Goal: Task Accomplishment & Management: Use online tool/utility

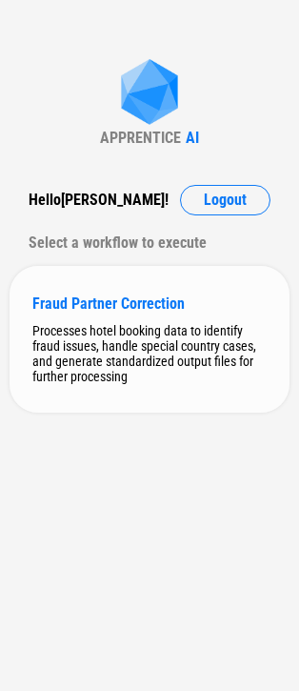
click at [71, 355] on div "Processes hotel booking data to identify fraud issues, handle special country c…" at bounding box center [149, 353] width 235 height 61
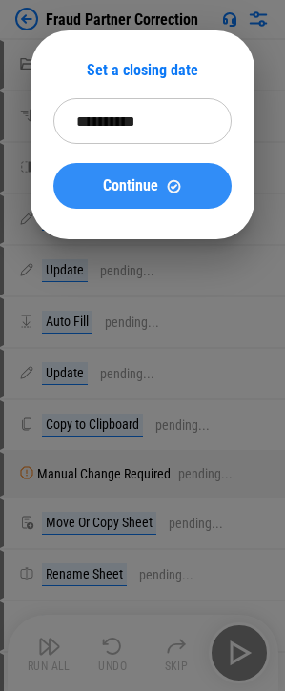
click at [124, 189] on span "Continue" at bounding box center [130, 185] width 55 height 15
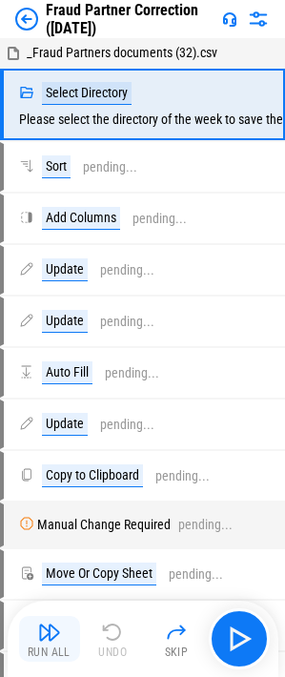
click at [52, 637] on img "button" at bounding box center [49, 632] width 23 height 23
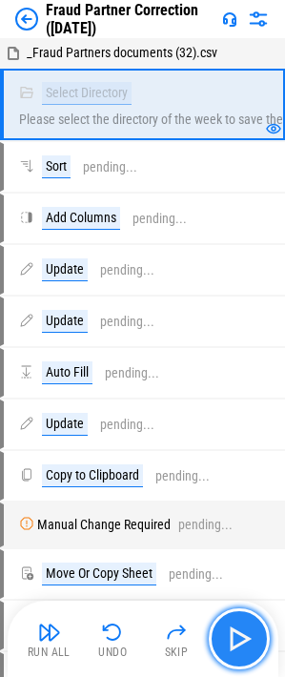
click at [247, 645] on img "button" at bounding box center [239, 639] width 31 height 31
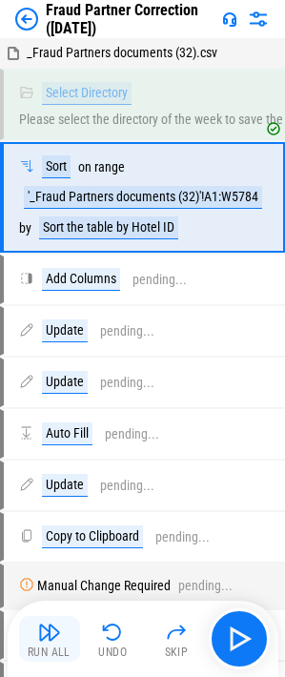
click at [54, 635] on img "button" at bounding box center [49, 632] width 23 height 23
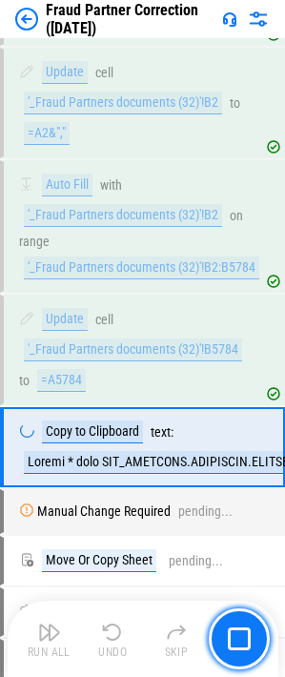
scroll to position [510, 0]
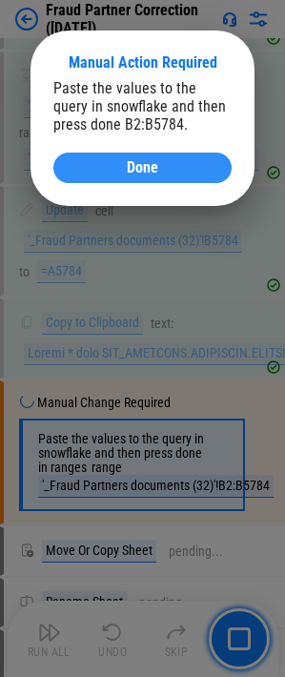
click at [144, 169] on span "Done" at bounding box center [142, 167] width 31 height 15
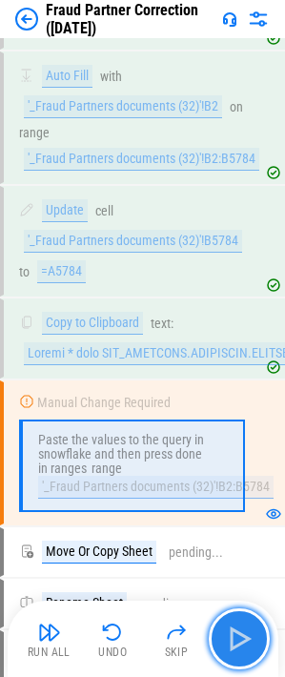
click at [221, 634] on button "button" at bounding box center [239, 638] width 61 height 61
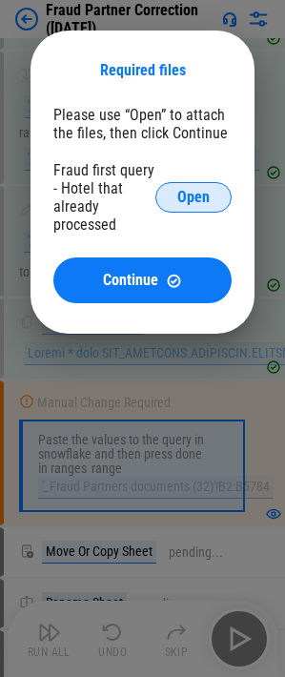
click at [187, 199] on span "Open" at bounding box center [193, 197] width 32 height 15
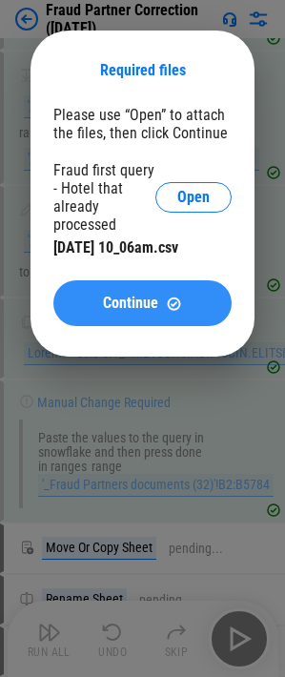
click at [132, 304] on span "Continue" at bounding box center [130, 303] width 55 height 15
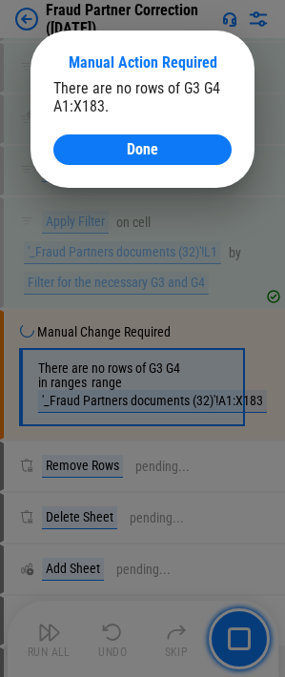
scroll to position [3223, 0]
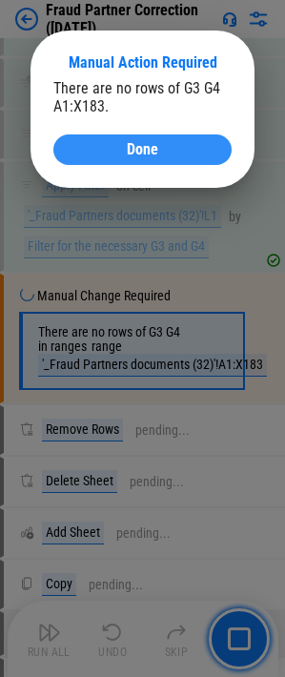
click at [163, 155] on div "Done" at bounding box center [142, 149] width 133 height 15
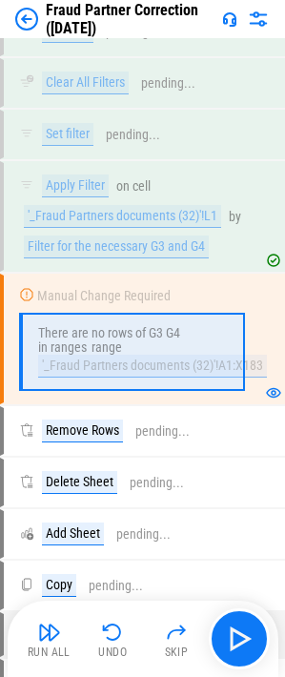
click at [48, 639] on img "button" at bounding box center [49, 632] width 23 height 23
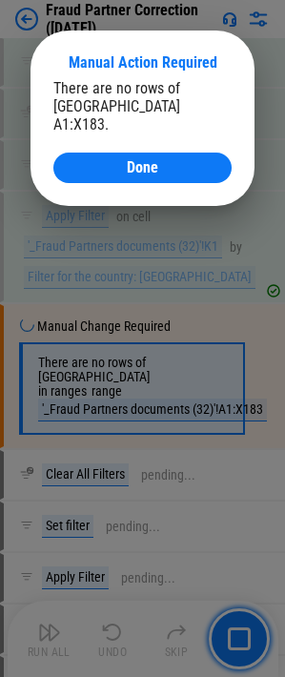
scroll to position [4212, 0]
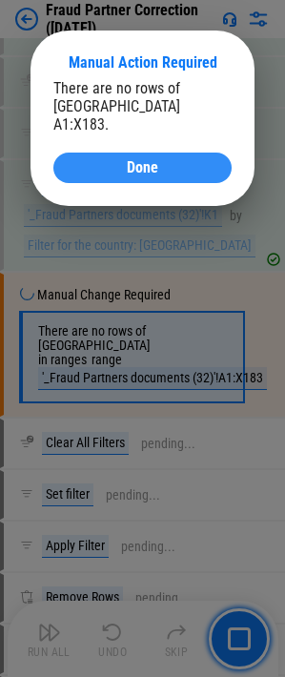
click at [192, 160] on div "Done" at bounding box center [142, 167] width 133 height 15
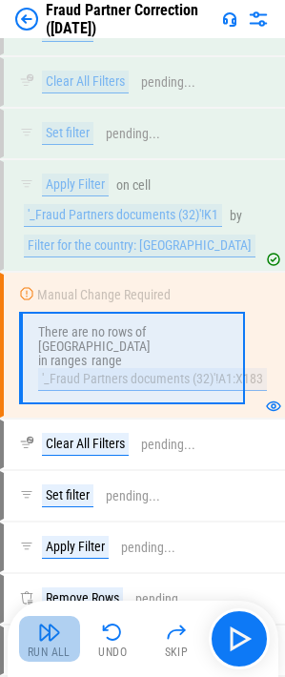
click at [44, 639] on img "button" at bounding box center [49, 632] width 23 height 23
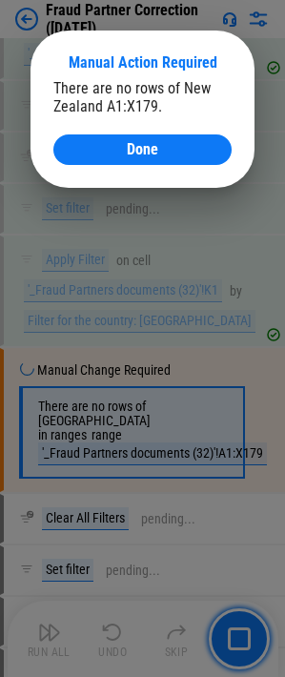
scroll to position [7816, 0]
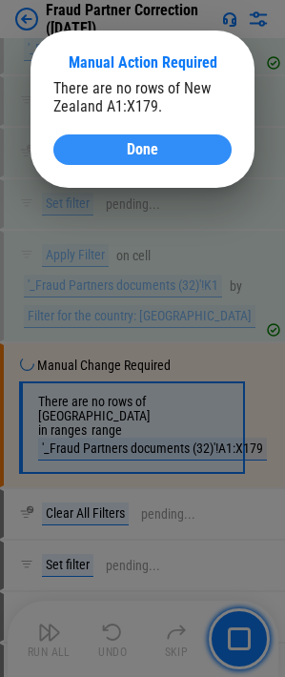
click at [140, 154] on span "Done" at bounding box center [142, 149] width 31 height 15
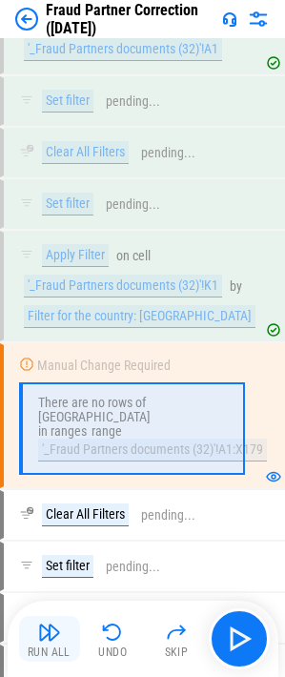
click at [37, 654] on div "Run All" at bounding box center [49, 652] width 43 height 11
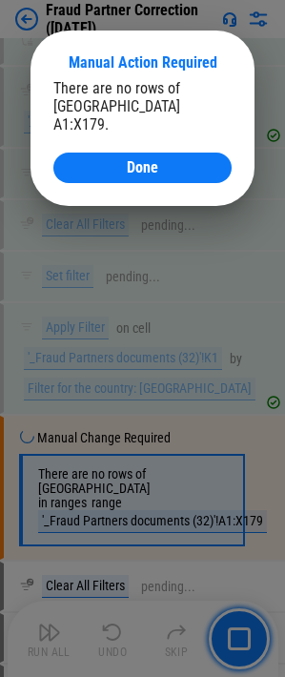
scroll to position [8960, 0]
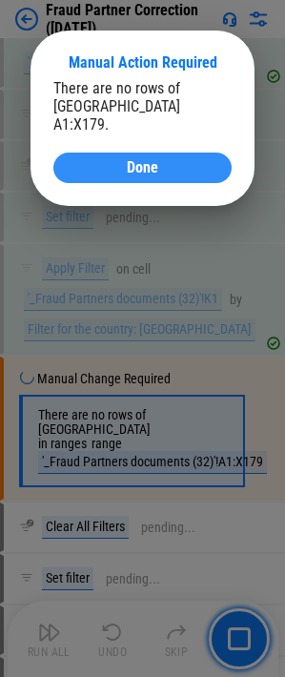
click at [156, 160] on span "Done" at bounding box center [142, 167] width 31 height 15
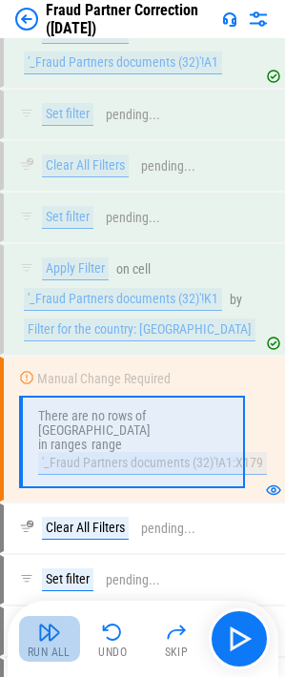
click at [41, 632] on img "button" at bounding box center [49, 632] width 23 height 23
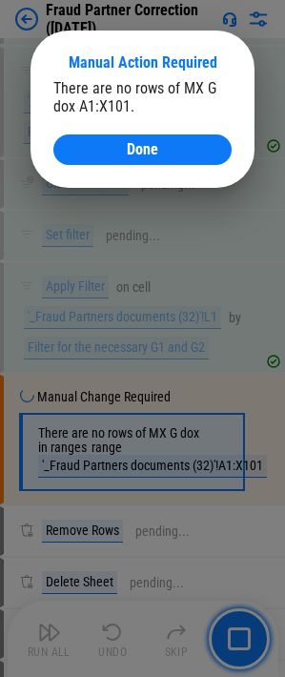
scroll to position [11595, 0]
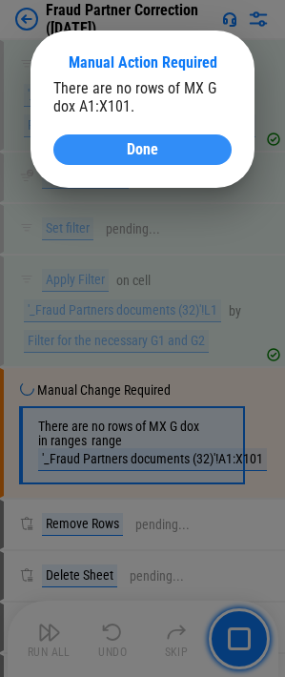
click at [172, 152] on div "Done" at bounding box center [142, 149] width 133 height 15
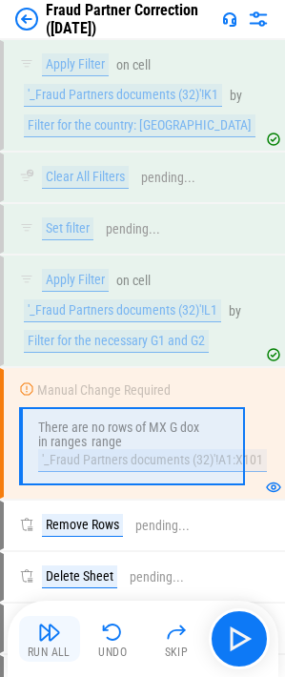
click at [52, 636] on img "button" at bounding box center [49, 632] width 23 height 23
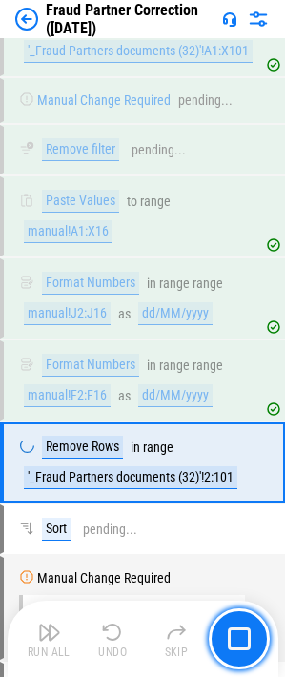
scroll to position [13748, 0]
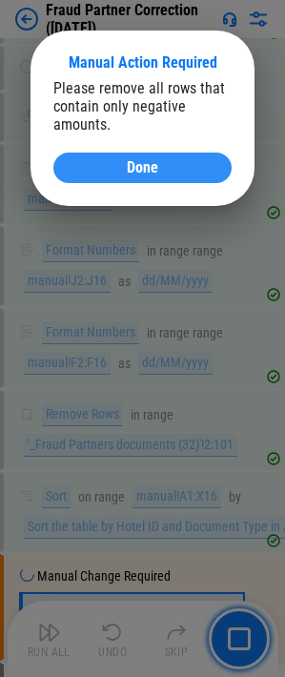
click at [118, 162] on div "Done" at bounding box center [142, 167] width 133 height 15
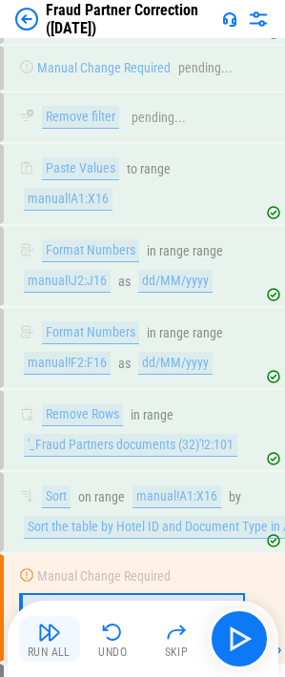
click at [42, 636] on img "button" at bounding box center [49, 632] width 23 height 23
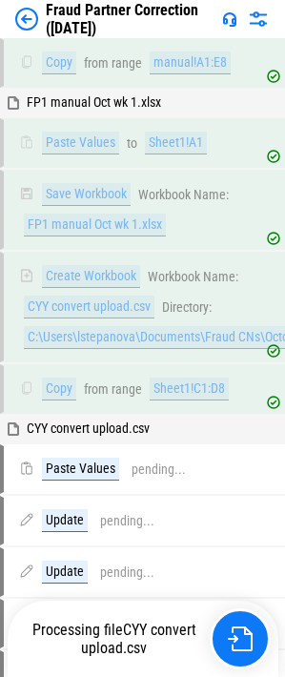
scroll to position [20028, 0]
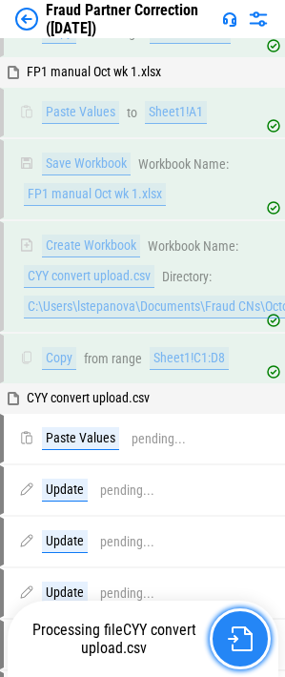
click at [236, 640] on img "button" at bounding box center [240, 639] width 25 height 25
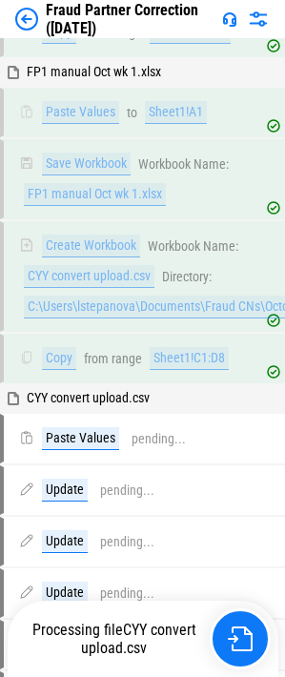
click at [123, 390] on span "CYY convert upload.csv" at bounding box center [88, 397] width 123 height 15
click at [93, 646] on span "CYY convert upload.csv" at bounding box center [138, 639] width 115 height 36
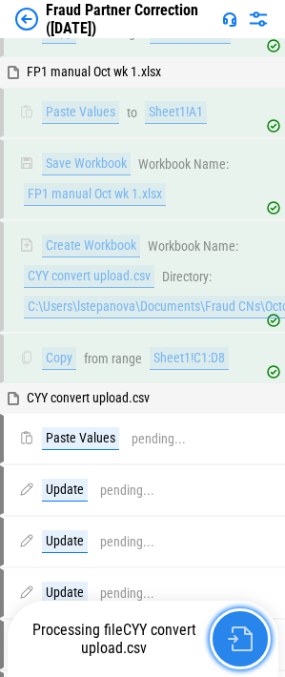
click at [242, 642] on img "button" at bounding box center [240, 639] width 25 height 25
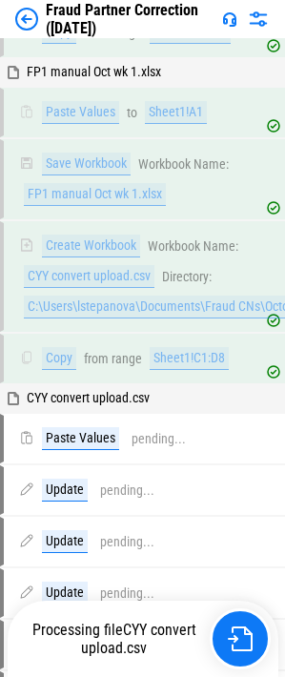
click at [134, 390] on span "CYY convert upload.csv" at bounding box center [88, 397] width 123 height 15
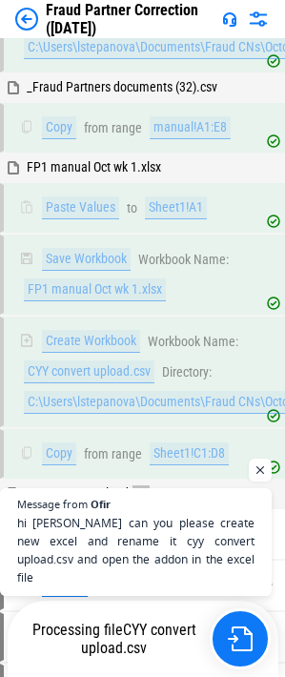
scroll to position [171, 0]
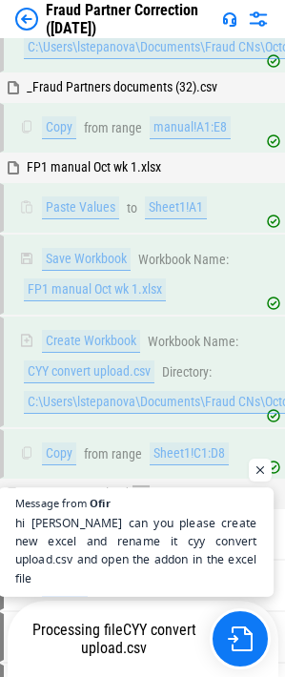
click at [127, 566] on span "hi [PERSON_NAME] can you please create new excel and rename it cyy convert uplo…" at bounding box center [135, 550] width 241 height 73
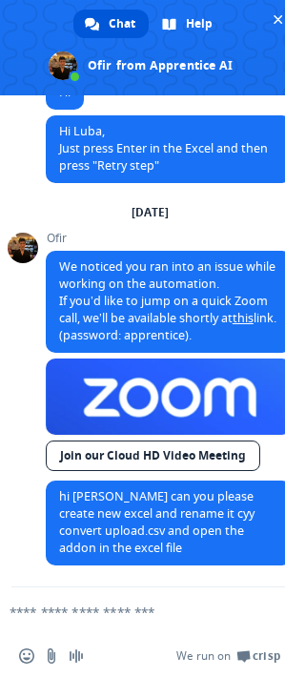
click at [130, 608] on textarea "Compose your message..." at bounding box center [119, 612] width 219 height 17
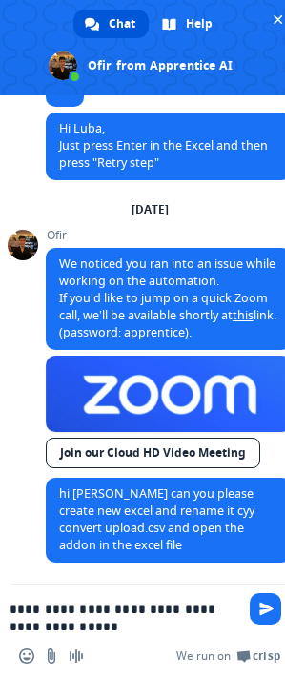
type textarea "**********"
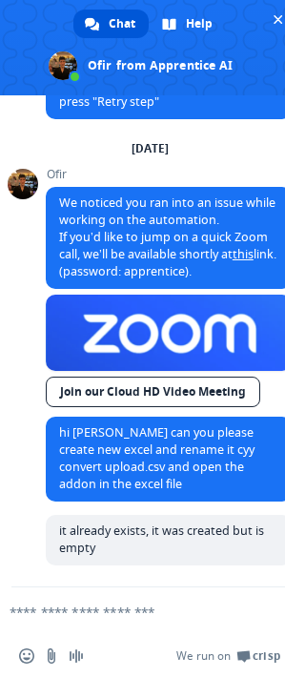
scroll to position [0, 0]
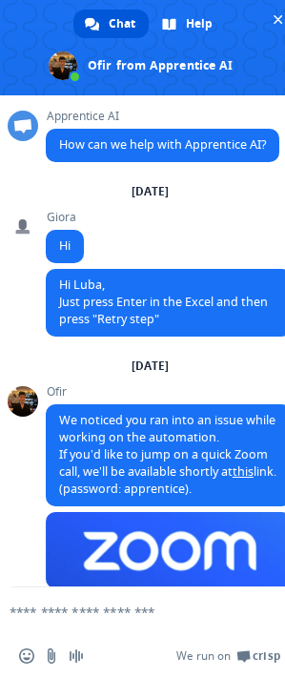
click at [62, 612] on textarea "Compose your message..." at bounding box center [119, 612] width 219 height 17
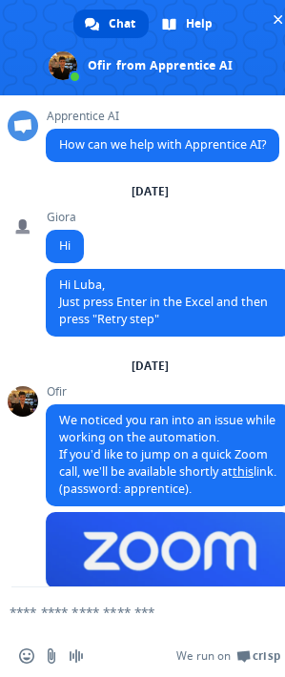
scroll to position [235, 0]
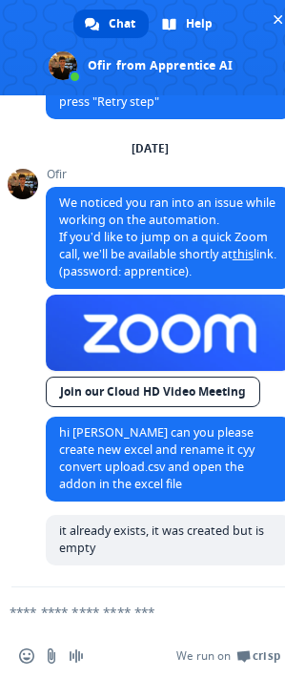
click at [131, 609] on textarea "Compose your message..." at bounding box center [119, 612] width 219 height 17
click at [64, 616] on textarea "Compose your message..." at bounding box center [119, 612] width 219 height 17
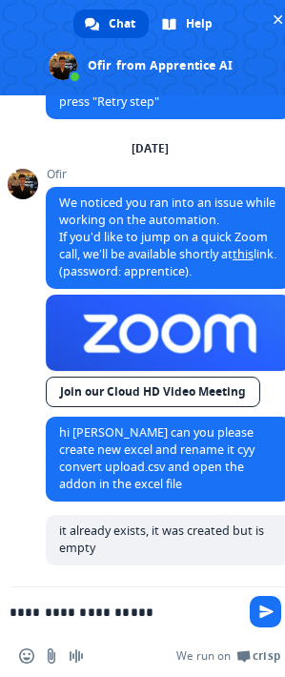
type textarea "**********"
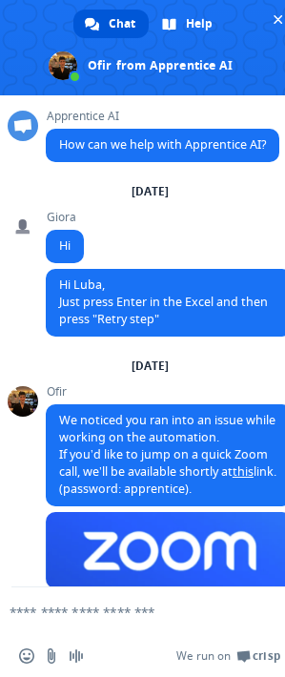
scroll to position [274, 0]
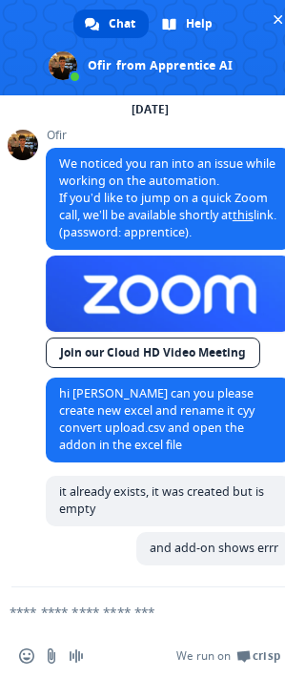
click at [94, 609] on textarea "Compose your message..." at bounding box center [119, 612] width 219 height 17
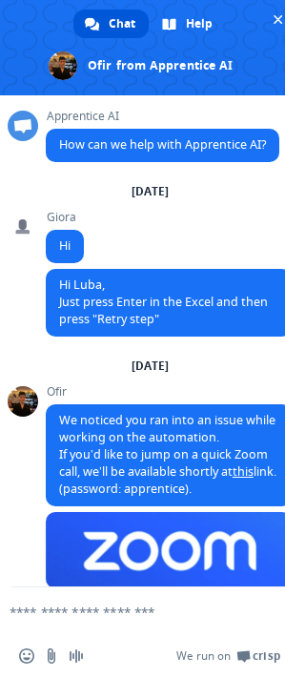
scroll to position [21666, 0]
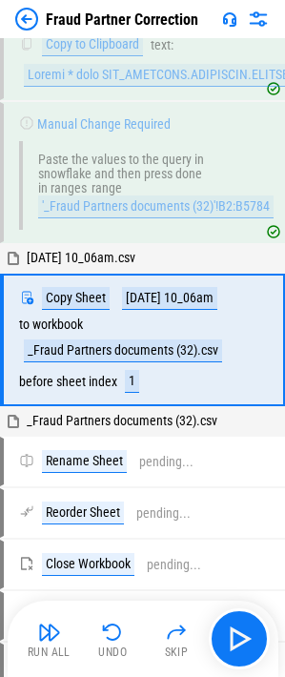
scroll to position [791, 0]
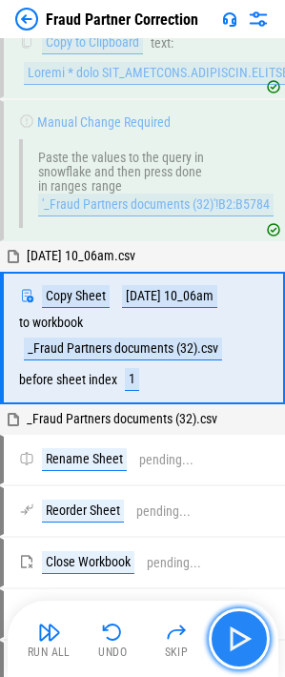
click at [242, 635] on img "button" at bounding box center [239, 639] width 31 height 31
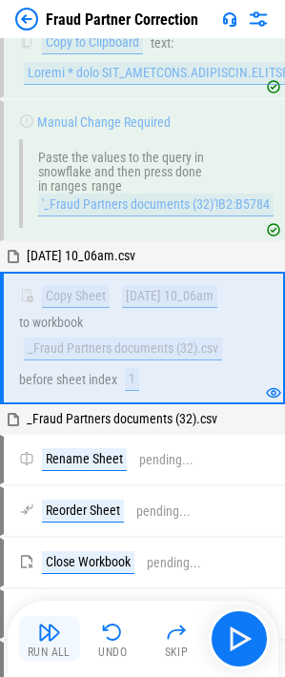
click at [51, 642] on img "button" at bounding box center [49, 632] width 23 height 23
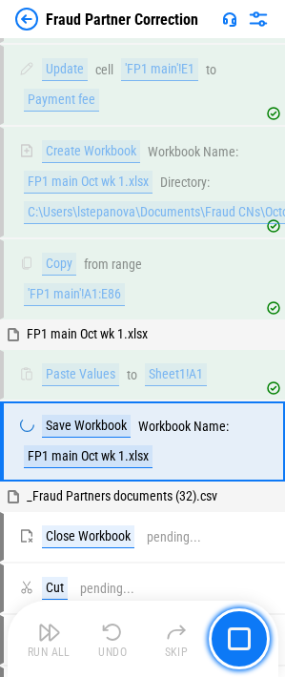
scroll to position [17077, 0]
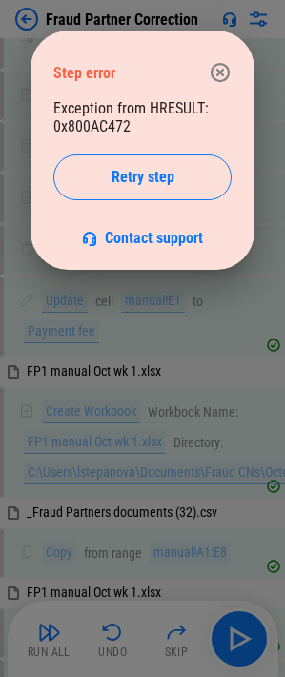
scroll to position [19791, 0]
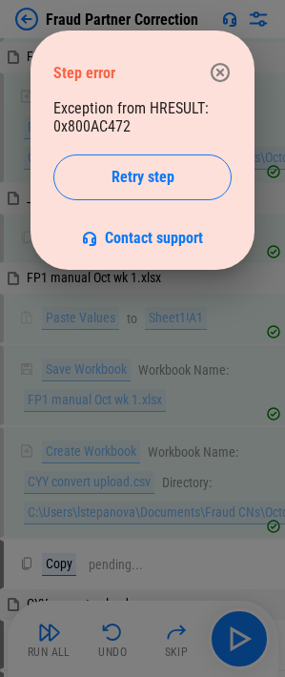
click at [229, 70] on icon "button" at bounding box center [220, 72] width 19 height 19
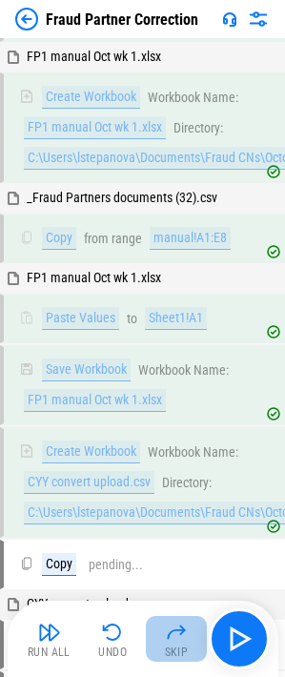
click at [173, 633] on img "button" at bounding box center [176, 632] width 23 height 23
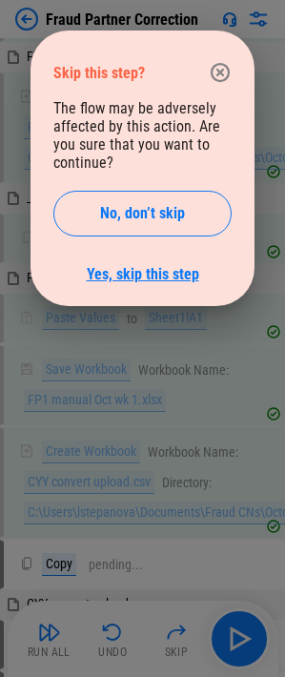
click at [114, 278] on link "Yes, skip this step" at bounding box center [143, 274] width 113 height 18
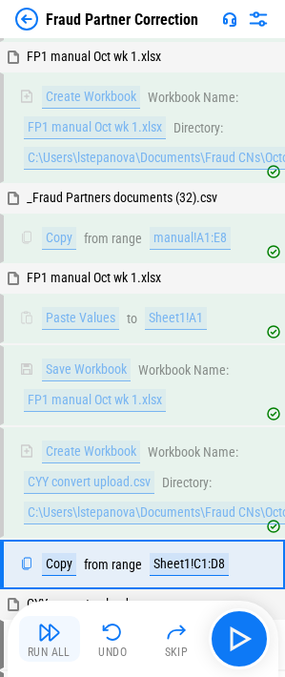
click at [46, 638] on img "button" at bounding box center [49, 632] width 23 height 23
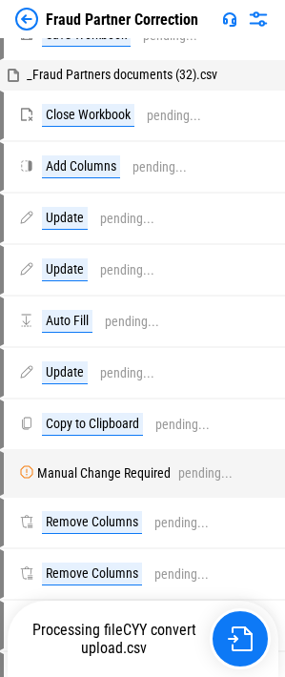
scroll to position [21652, 0]
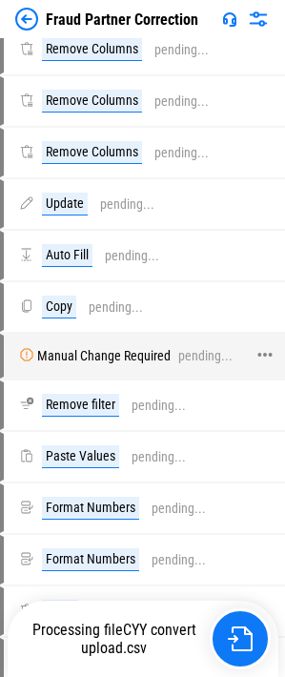
click at [74, 349] on div "Manual Change Required" at bounding box center [104, 356] width 134 height 14
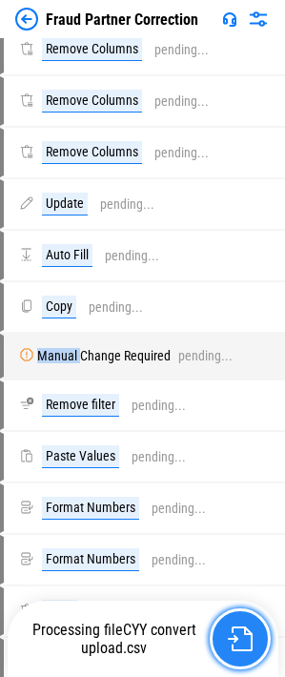
click at [247, 646] on img "button" at bounding box center [240, 639] width 25 height 25
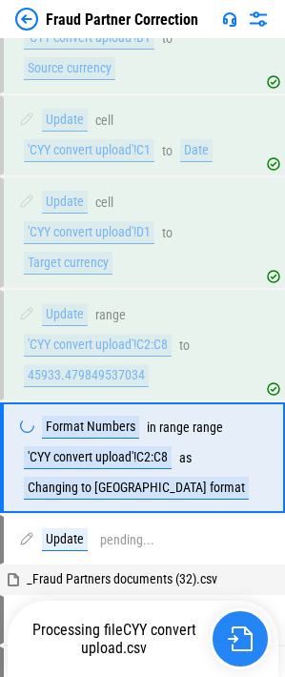
scroll to position [20514, 0]
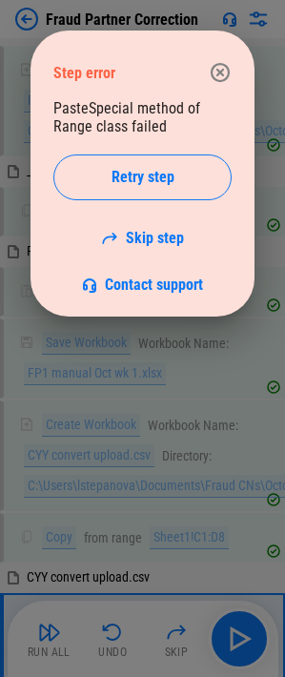
scroll to position [20018, 0]
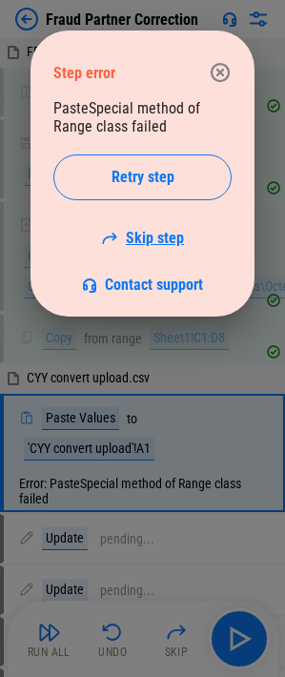
click at [149, 238] on link "Skip step" at bounding box center [142, 238] width 83 height 18
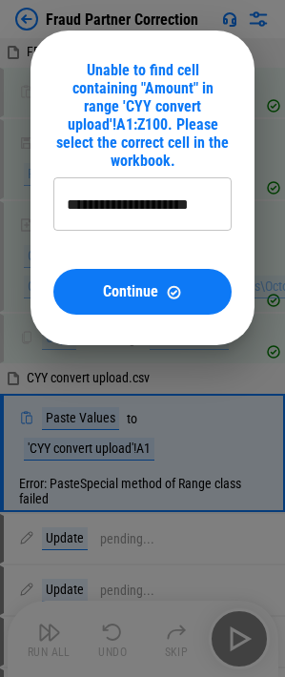
type input "**********"
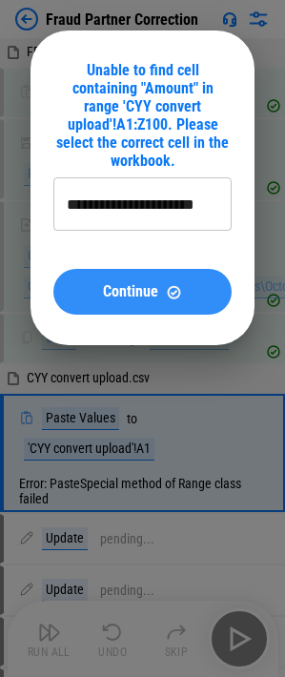
click at [115, 284] on span "Continue" at bounding box center [130, 291] width 55 height 15
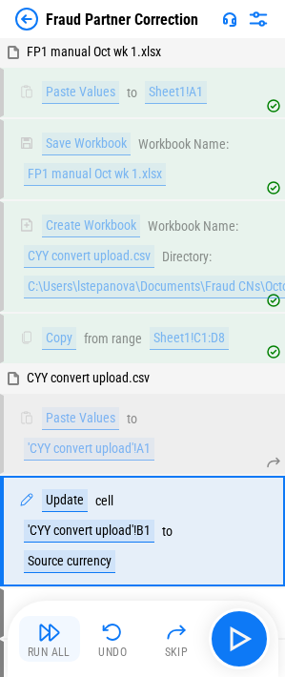
click at [49, 643] on img "button" at bounding box center [49, 632] width 23 height 23
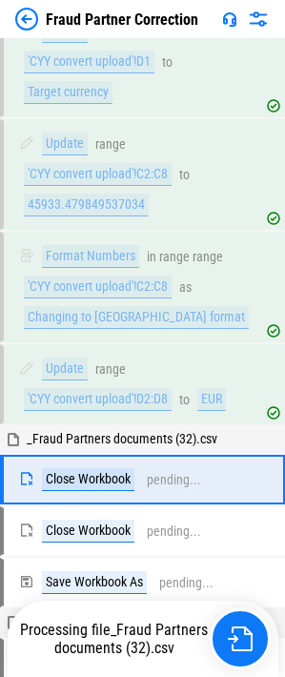
scroll to position [20707, 0]
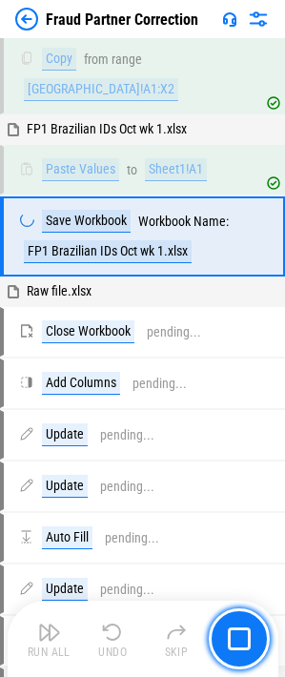
scroll to position [20921, 0]
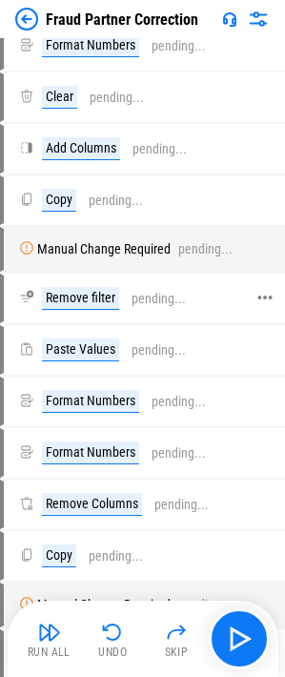
scroll to position [22543, 0]
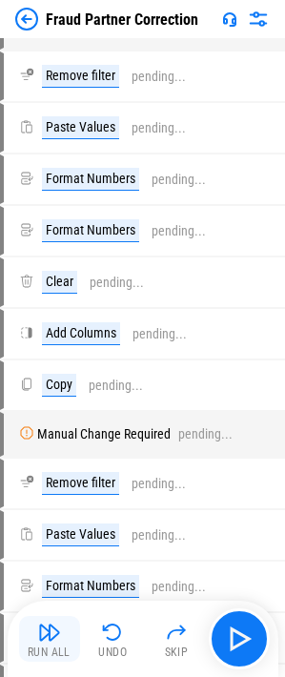
click at [49, 639] on img "button" at bounding box center [49, 632] width 23 height 23
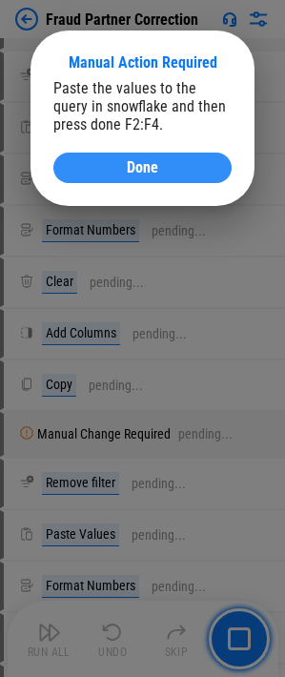
click at [117, 175] on div "Done" at bounding box center [142, 167] width 133 height 15
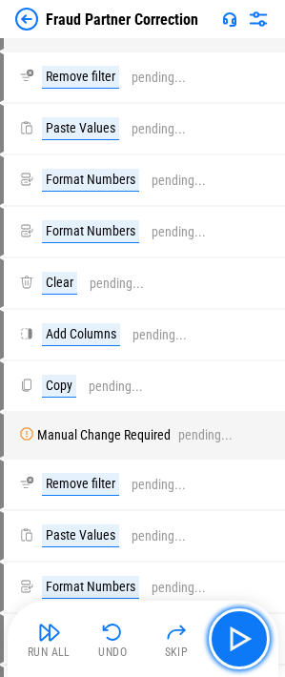
scroll to position [22544, 0]
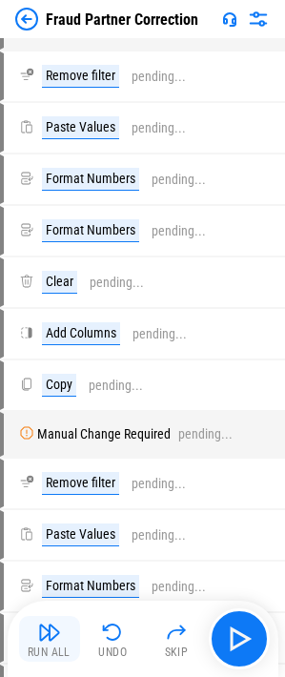
click at [40, 643] on img "button" at bounding box center [49, 632] width 23 height 23
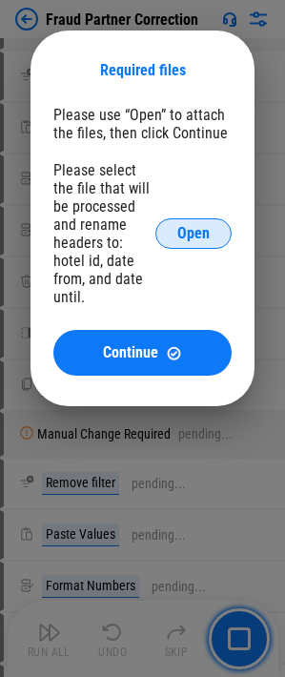
click at [193, 226] on span "Open" at bounding box center [193, 233] width 32 height 15
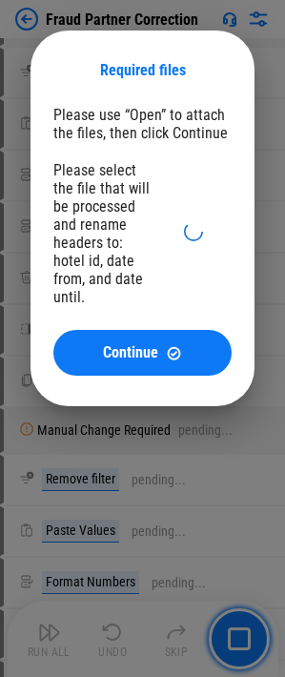
scroll to position [22540, 0]
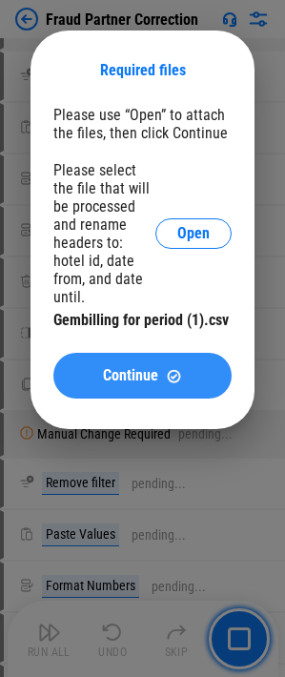
click at [112, 368] on span "Continue" at bounding box center [130, 375] width 55 height 15
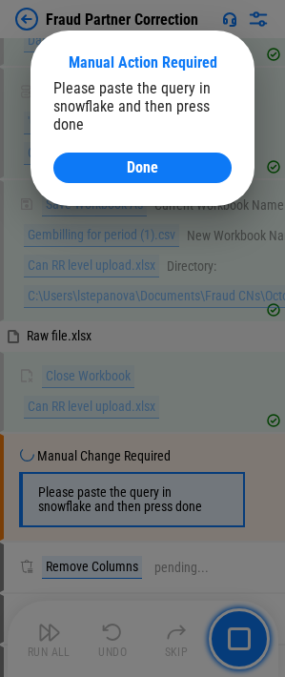
scroll to position [24410, 0]
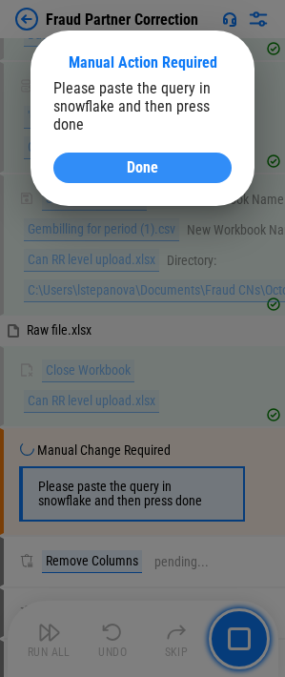
click at [89, 163] on div "Done" at bounding box center [142, 167] width 133 height 15
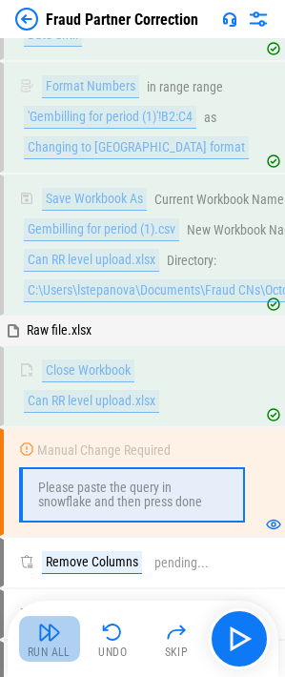
click at [60, 647] on div "Run All" at bounding box center [49, 652] width 43 height 11
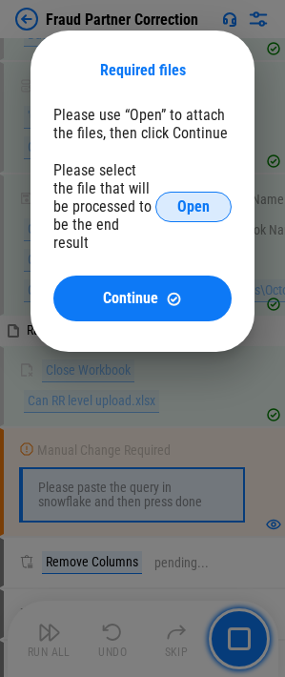
click at [204, 199] on span "Open" at bounding box center [193, 206] width 32 height 15
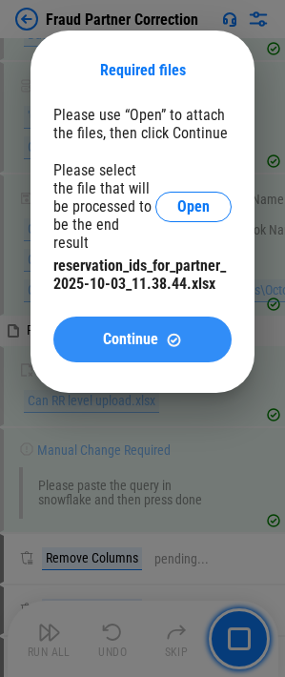
click at [87, 332] on div "Continue" at bounding box center [142, 340] width 133 height 16
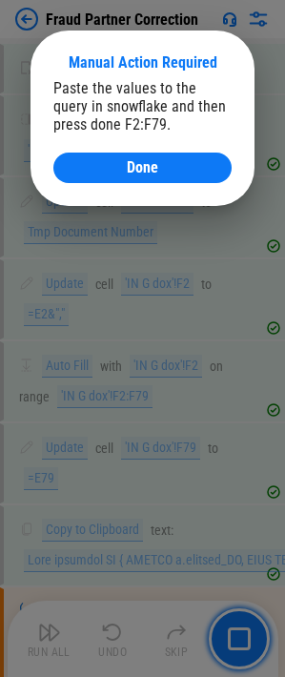
scroll to position [34974, 0]
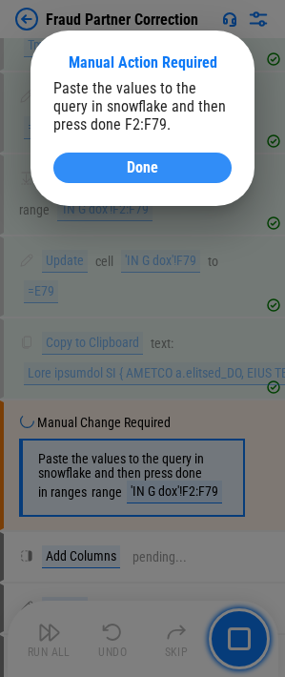
click at [89, 166] on div "Done" at bounding box center [142, 167] width 133 height 15
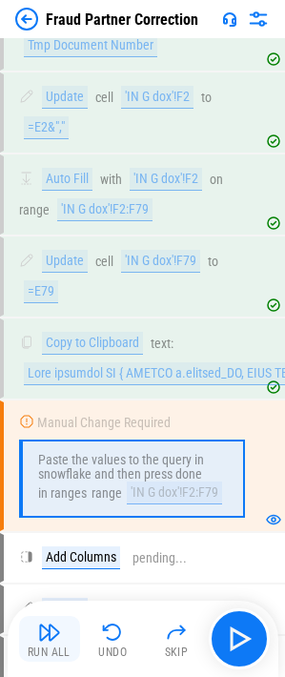
click at [48, 644] on button "Run All" at bounding box center [49, 639] width 61 height 46
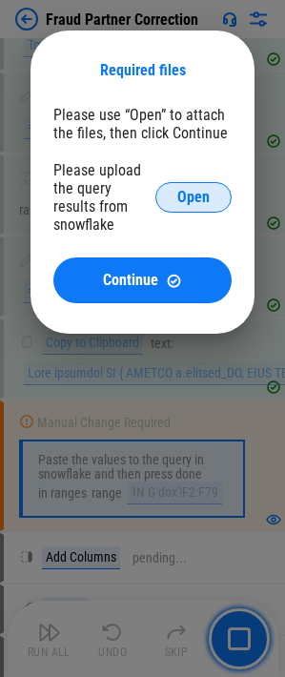
click at [203, 190] on span "Open" at bounding box center [193, 197] width 32 height 15
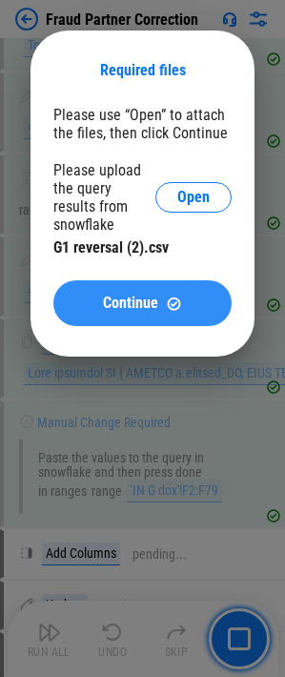
click at [135, 296] on span "Continue" at bounding box center [130, 303] width 55 height 15
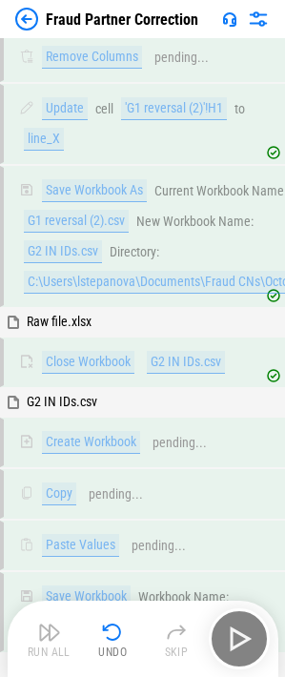
scroll to position [37727, 0]
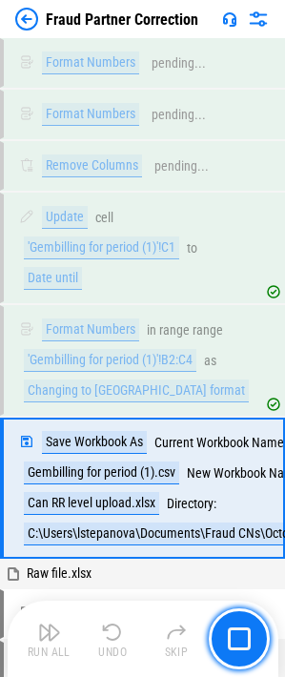
scroll to position [24174, 0]
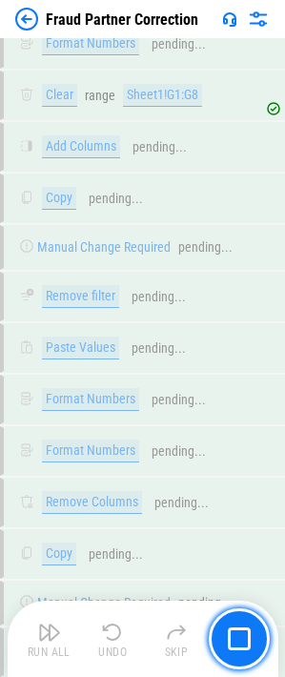
scroll to position [26482, 0]
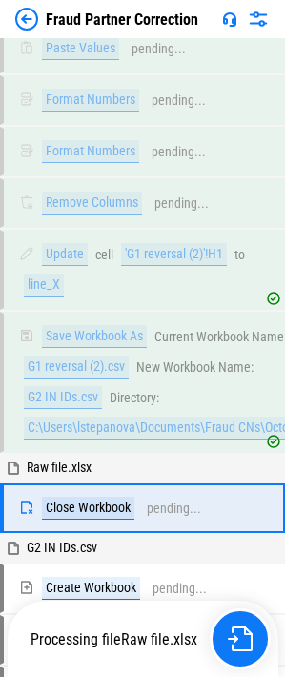
scroll to position [37510, 0]
